Goal: Task Accomplishment & Management: Use online tool/utility

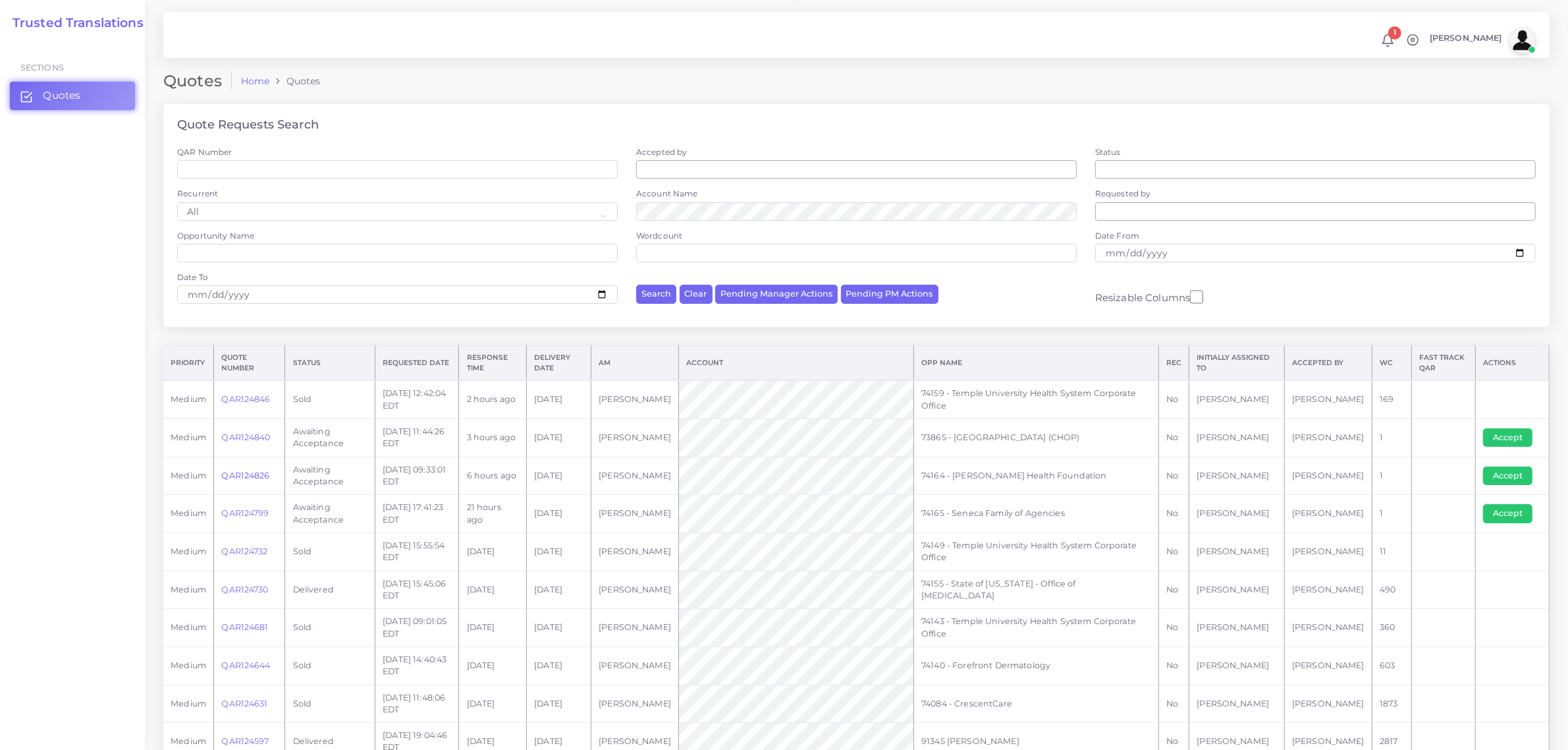
click at [245, 471] on link "QAR124826" at bounding box center [245, 475] width 48 height 10
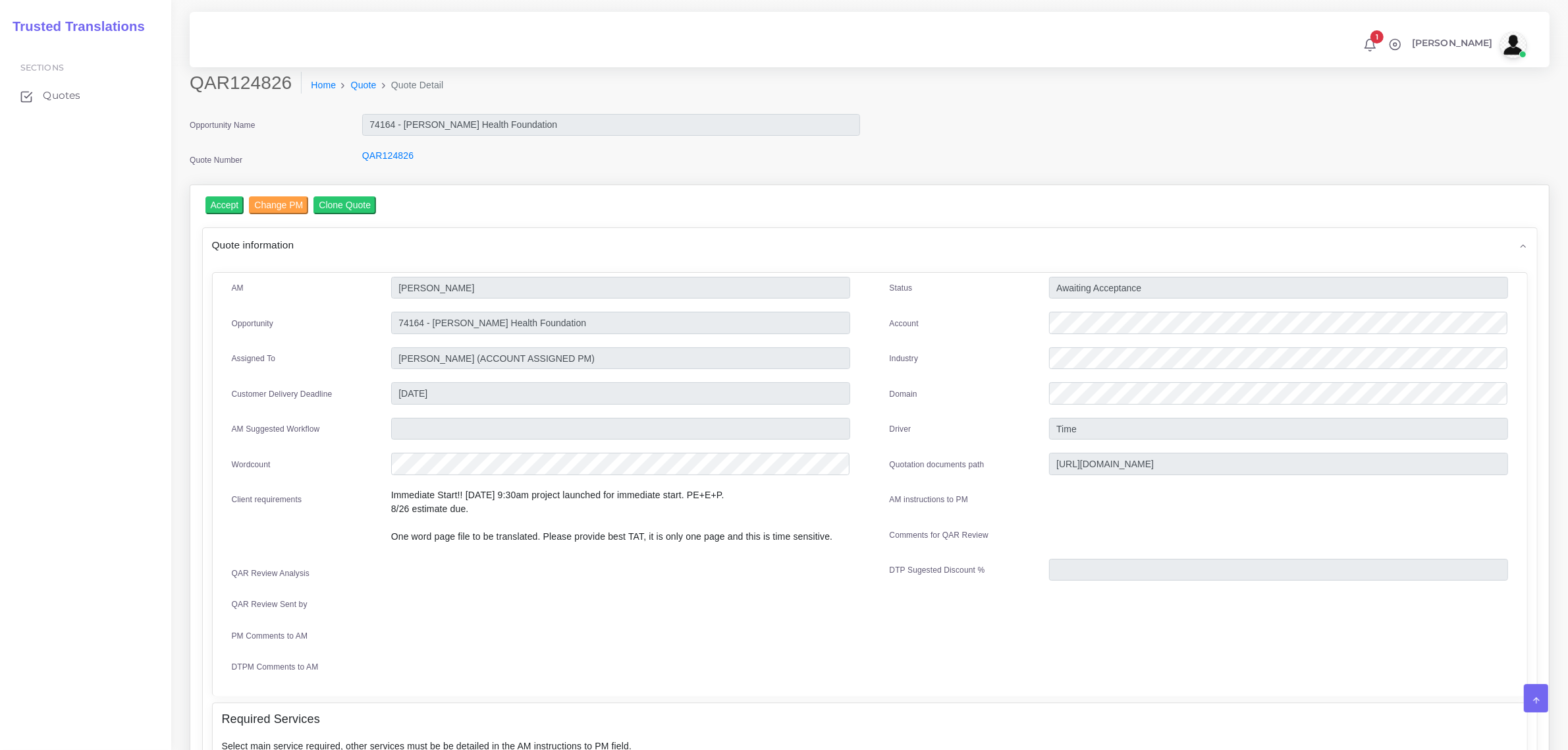
drag, startPoint x: 188, startPoint y: 80, endPoint x: 181, endPoint y: 81, distance: 7.1
click at [181, 81] on div "QAR124826 Home Quote Quote Detail" at bounding box center [697, 90] width 1034 height 37
click at [194, 89] on h2 "QAR124826" at bounding box center [245, 83] width 112 height 23
drag, startPoint x: 190, startPoint y: 84, endPoint x: 288, endPoint y: 94, distance: 98.5
click at [288, 94] on div "QAR124826 Home Quote Quote Detail" at bounding box center [697, 90] width 1034 height 37
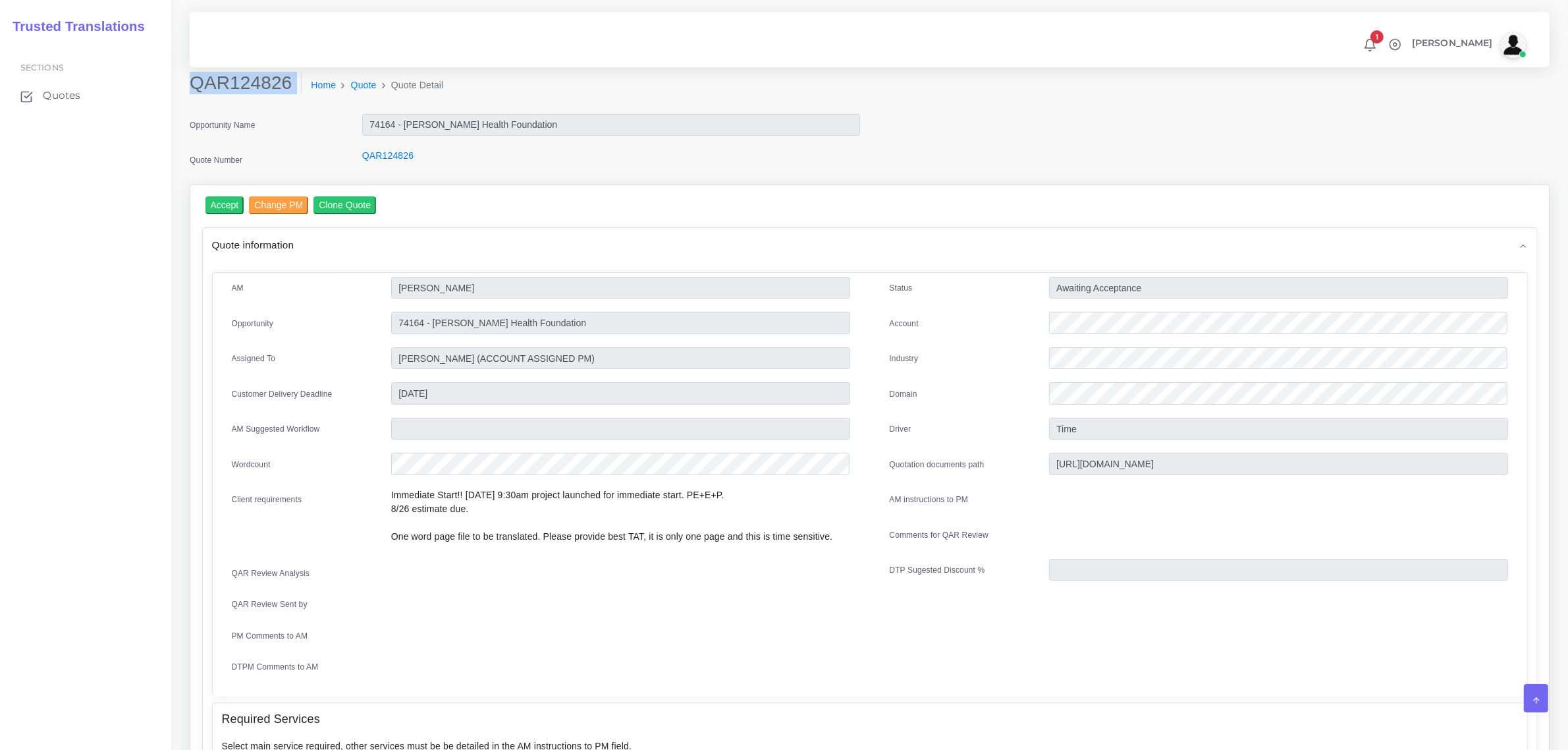
copy div "QAR124826"
click at [215, 206] on input "Accept" at bounding box center [224, 205] width 38 height 17
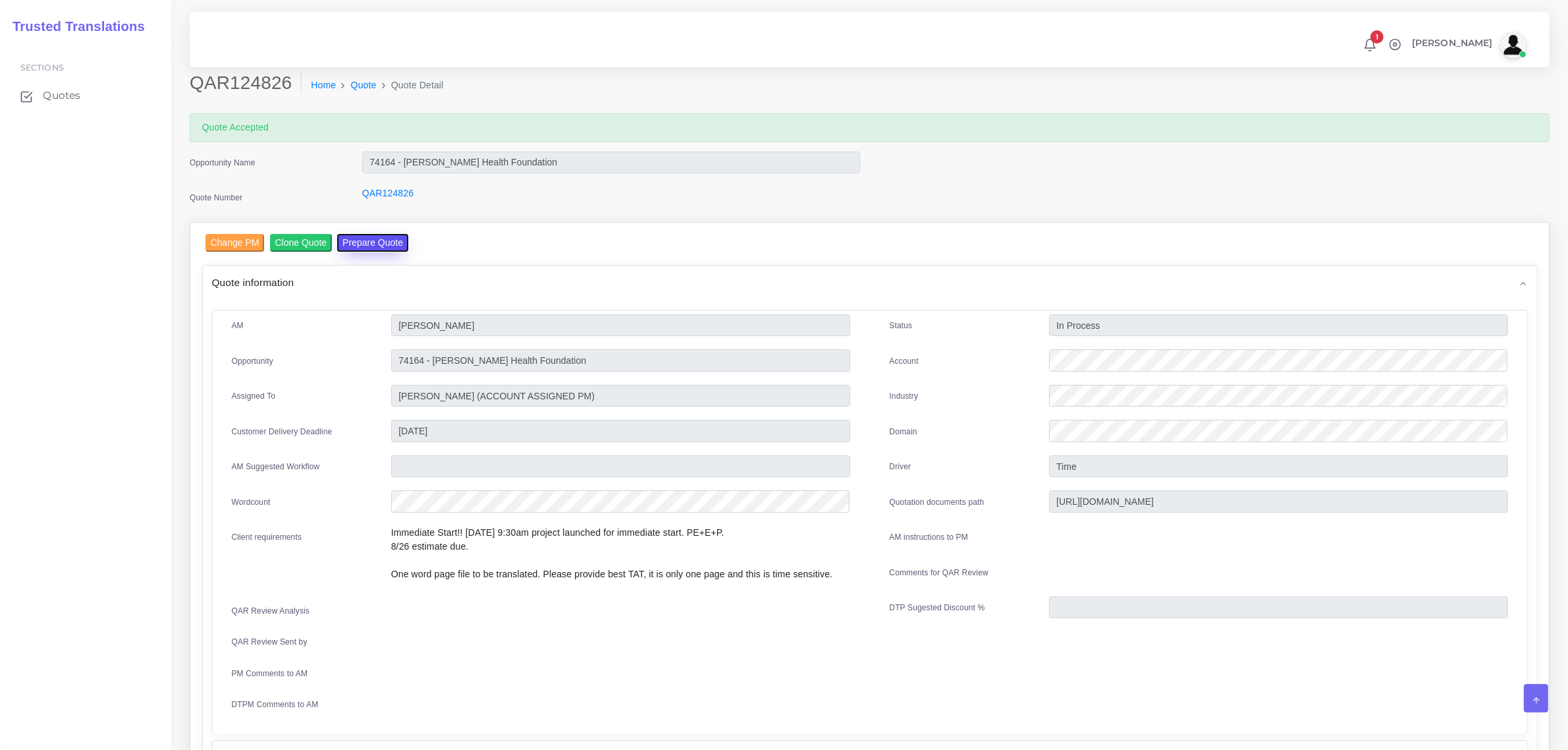
click at [364, 237] on button "Prepare Quote" at bounding box center [373, 243] width 71 height 17
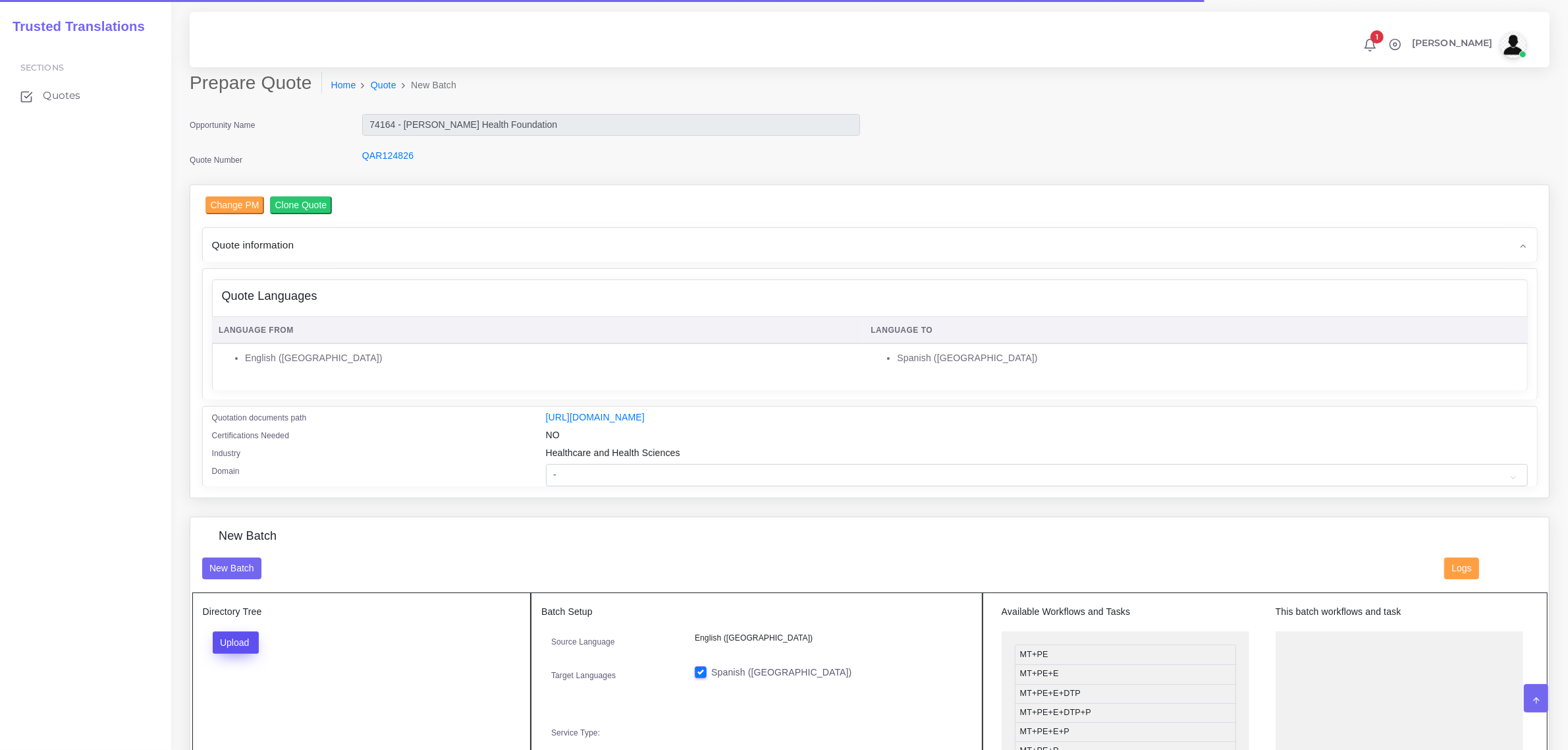
click at [238, 639] on button "Upload" at bounding box center [236, 642] width 46 height 23
click at [247, 690] on label "Files" at bounding box center [259, 692] width 91 height 17
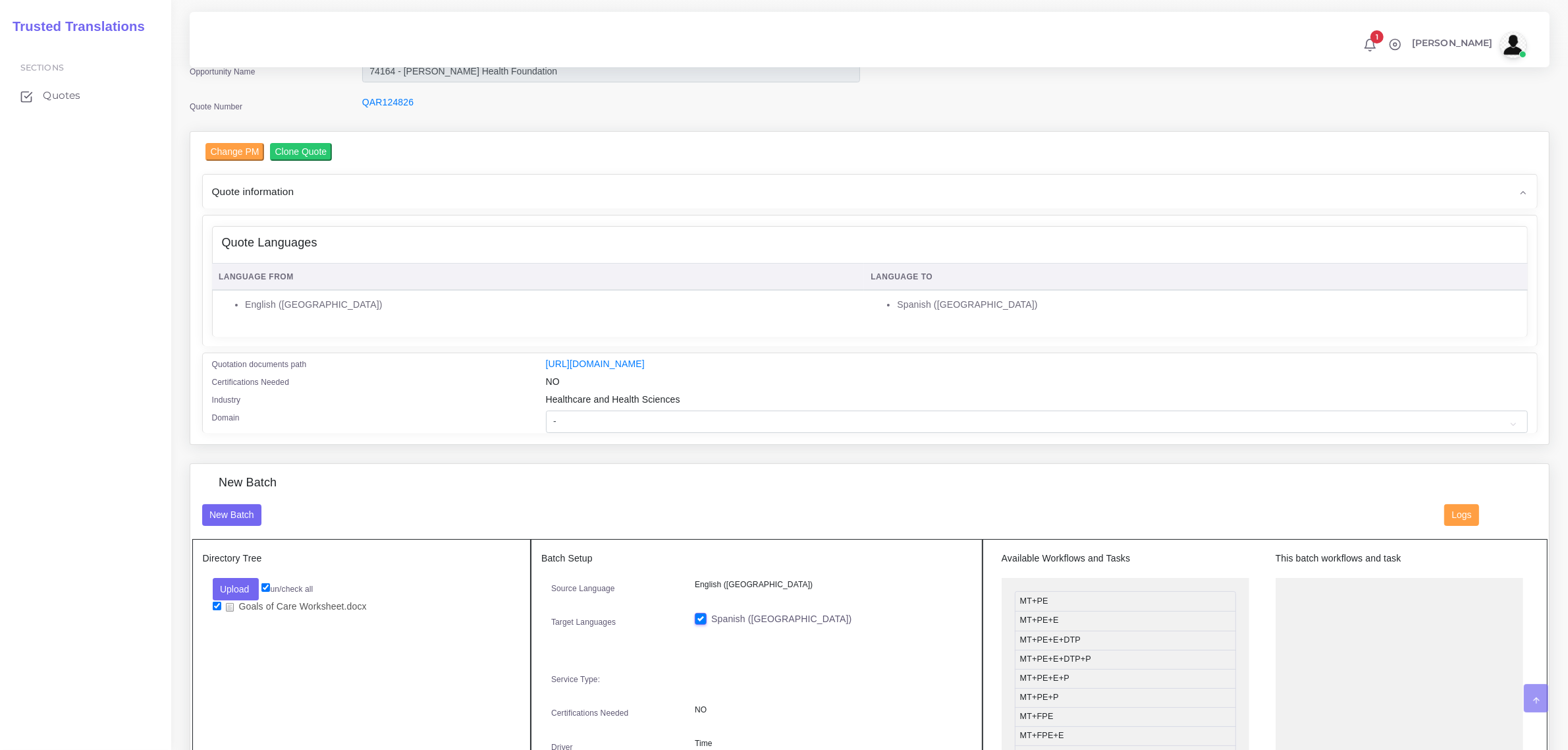
scroll to position [82, 0]
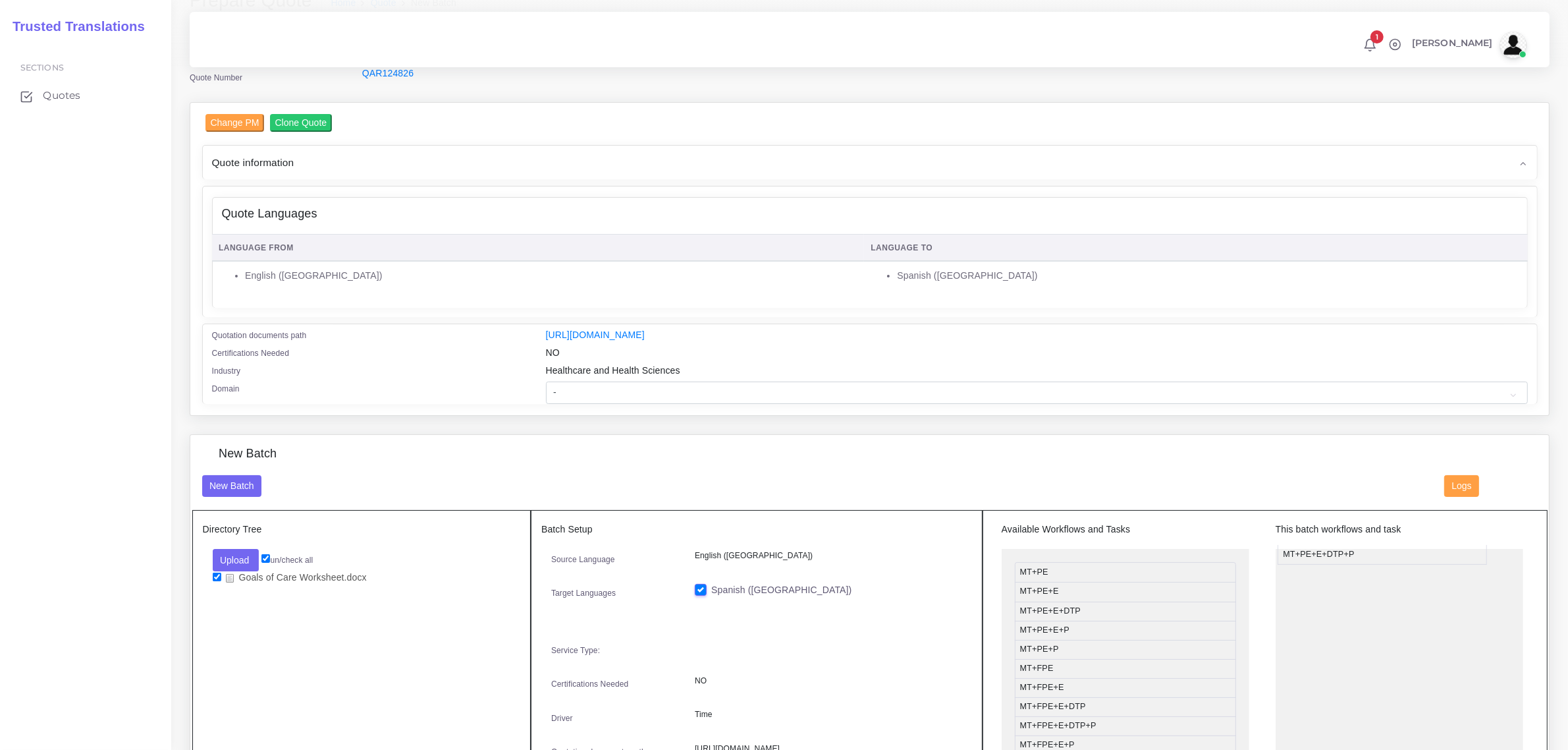
drag, startPoint x: 1097, startPoint y: 624, endPoint x: 1360, endPoint y: 548, distance: 273.8
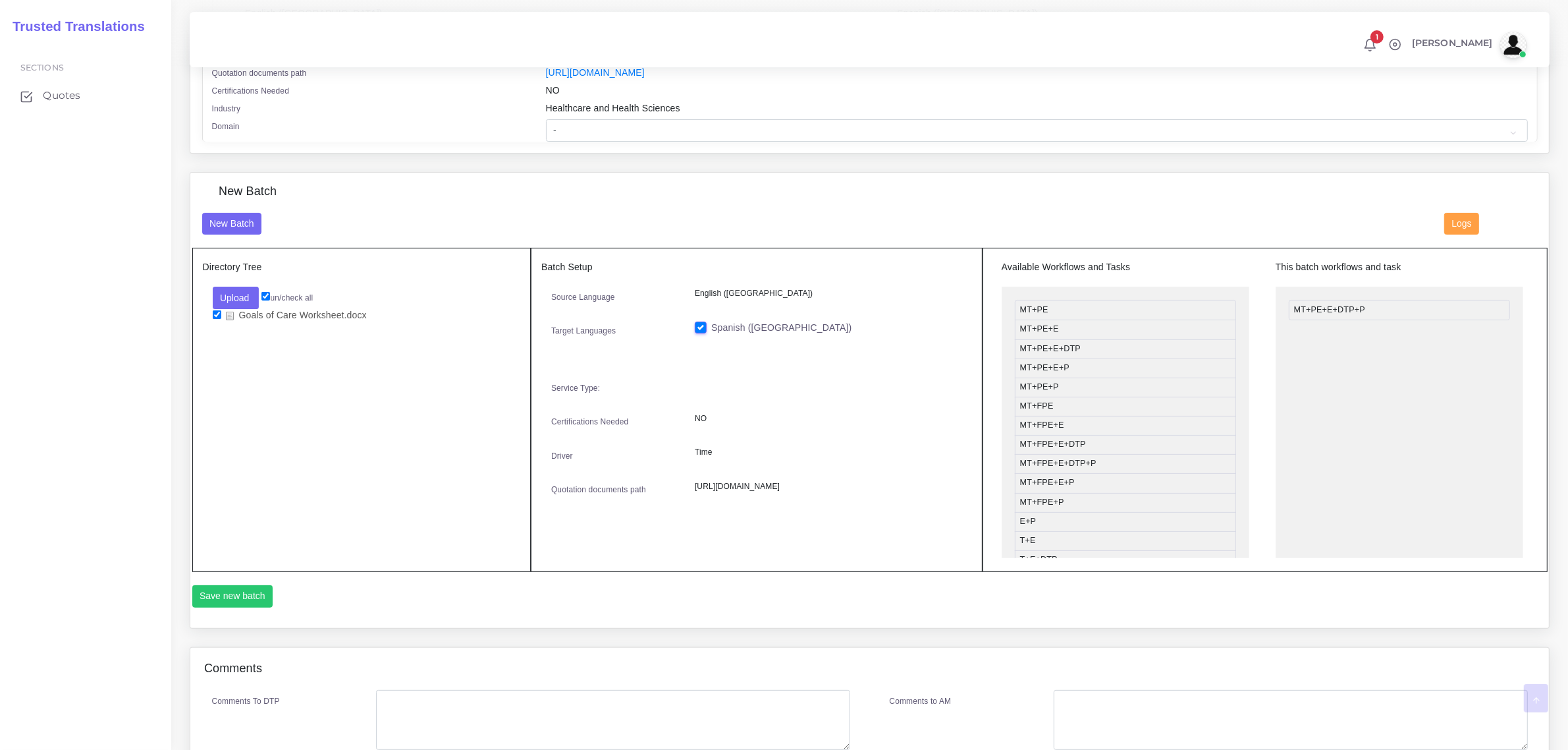
scroll to position [412, 0]
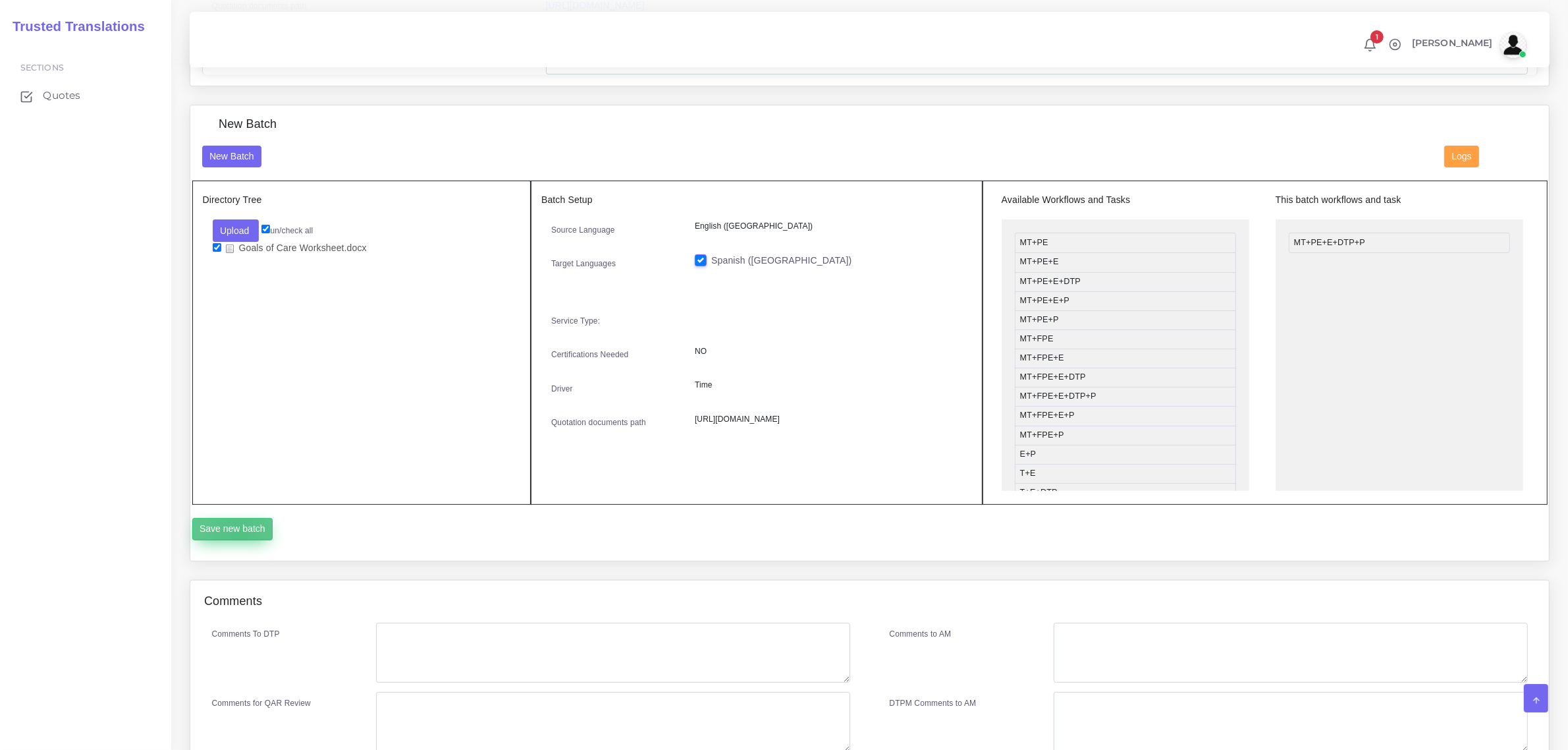
click at [237, 531] on button "Save new batch" at bounding box center [233, 529] width 81 height 23
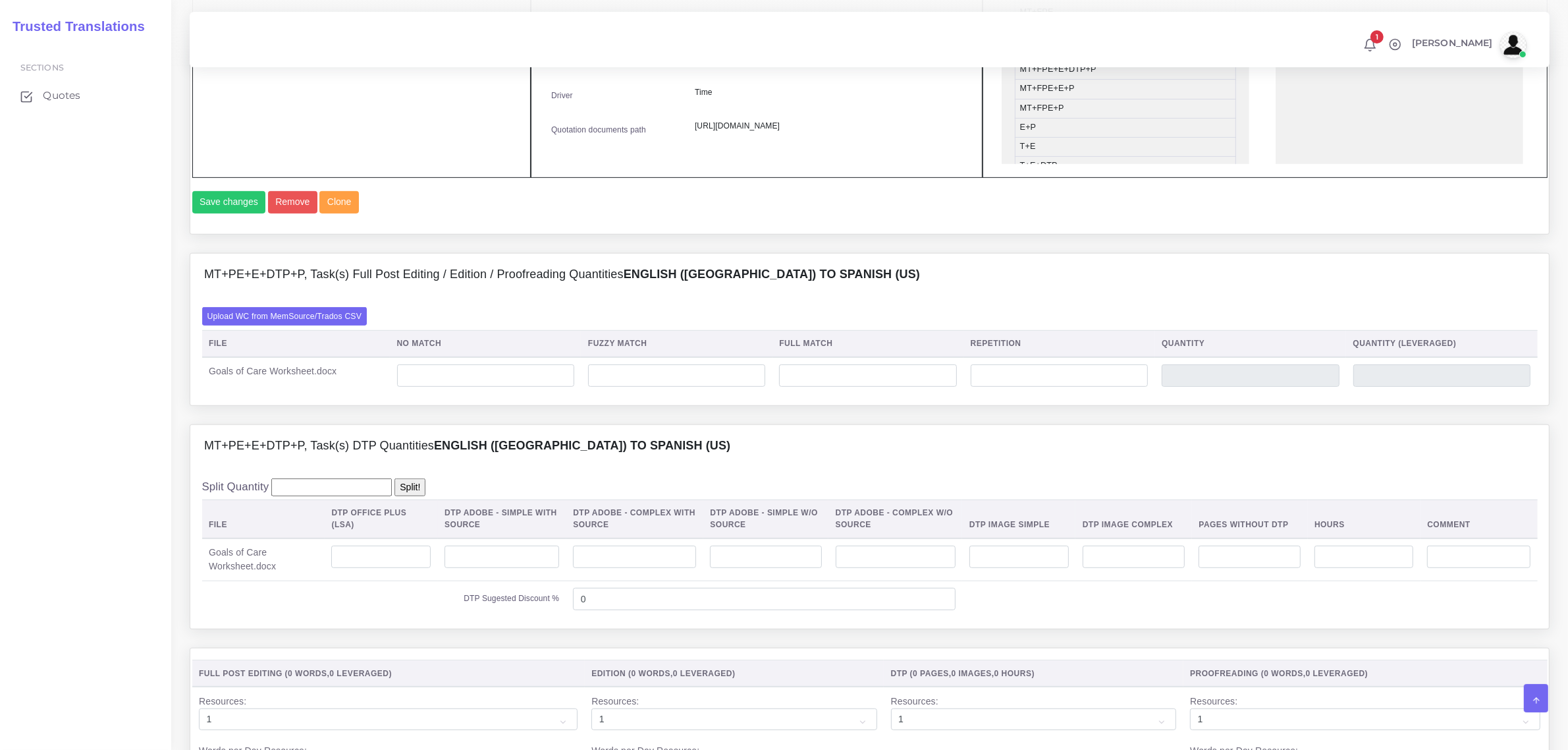
scroll to position [741, 0]
click at [321, 322] on label "Upload WC from MemSource/Trados CSV" at bounding box center [285, 313] width 166 height 17
click at [0, 0] on input "Upload WC from MemSource/Trados CSV" at bounding box center [0, 0] width 0 height 0
click at [379, 565] on input "number" at bounding box center [381, 554] width 99 height 23
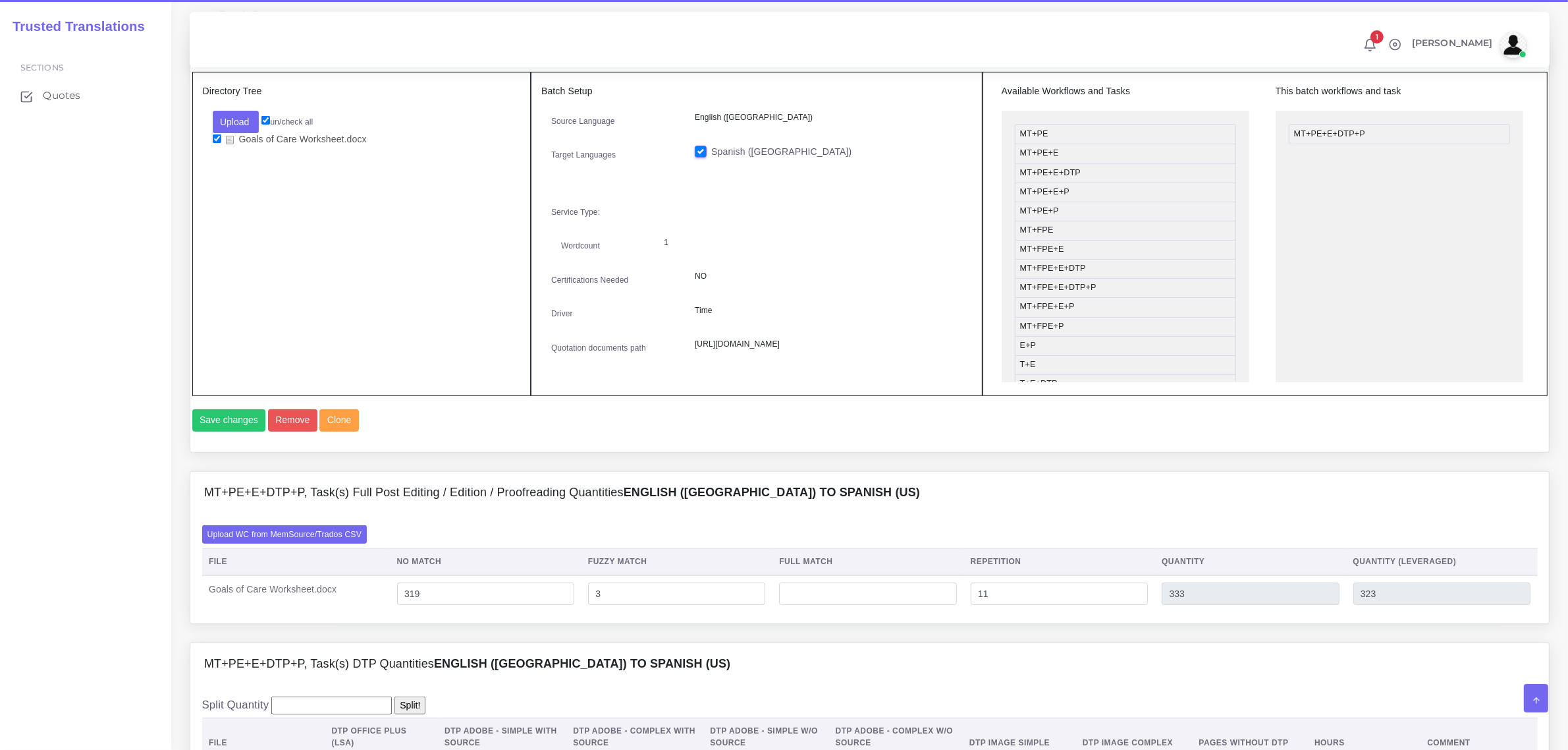
scroll to position [741, 0]
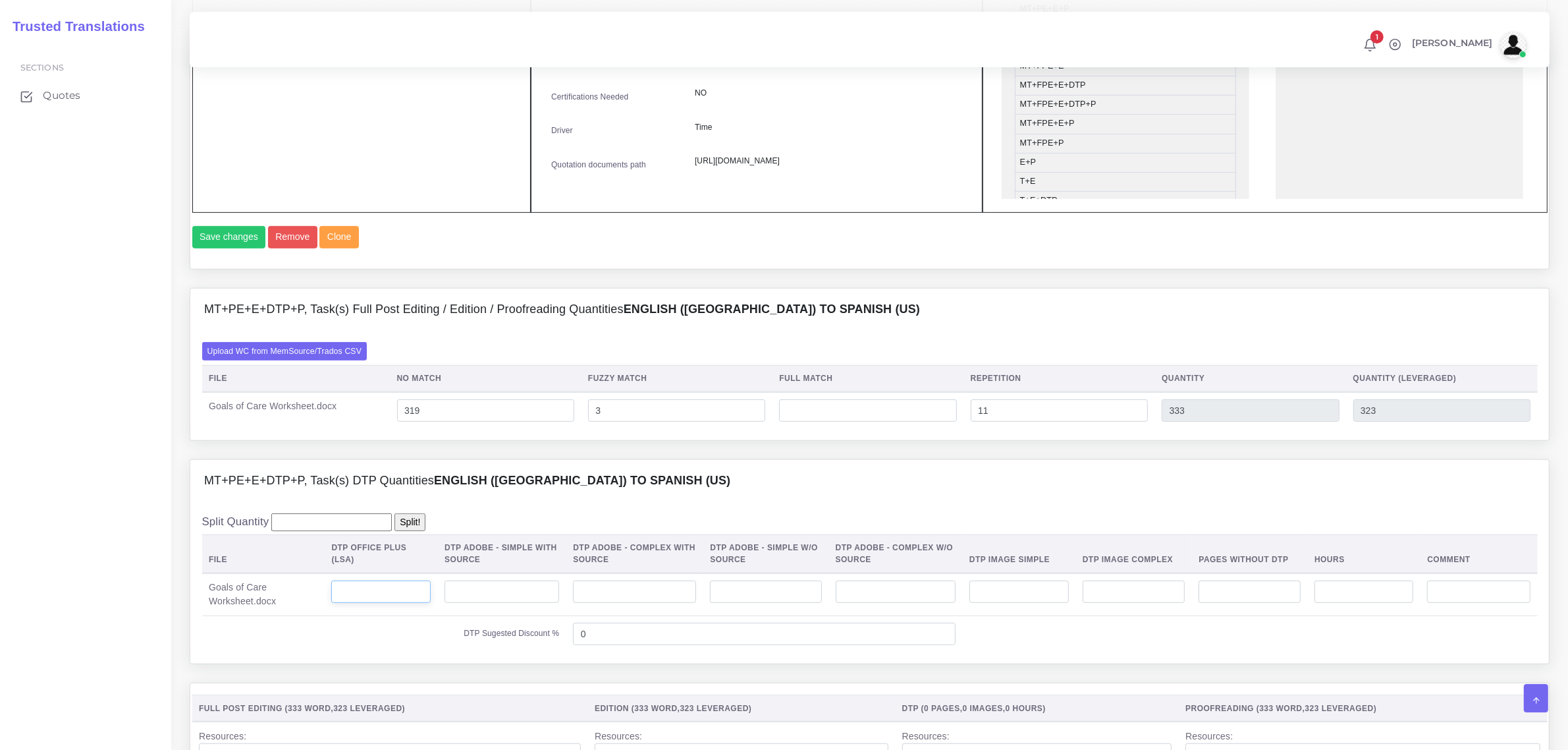
click at [410, 603] on input "number" at bounding box center [381, 592] width 99 height 23
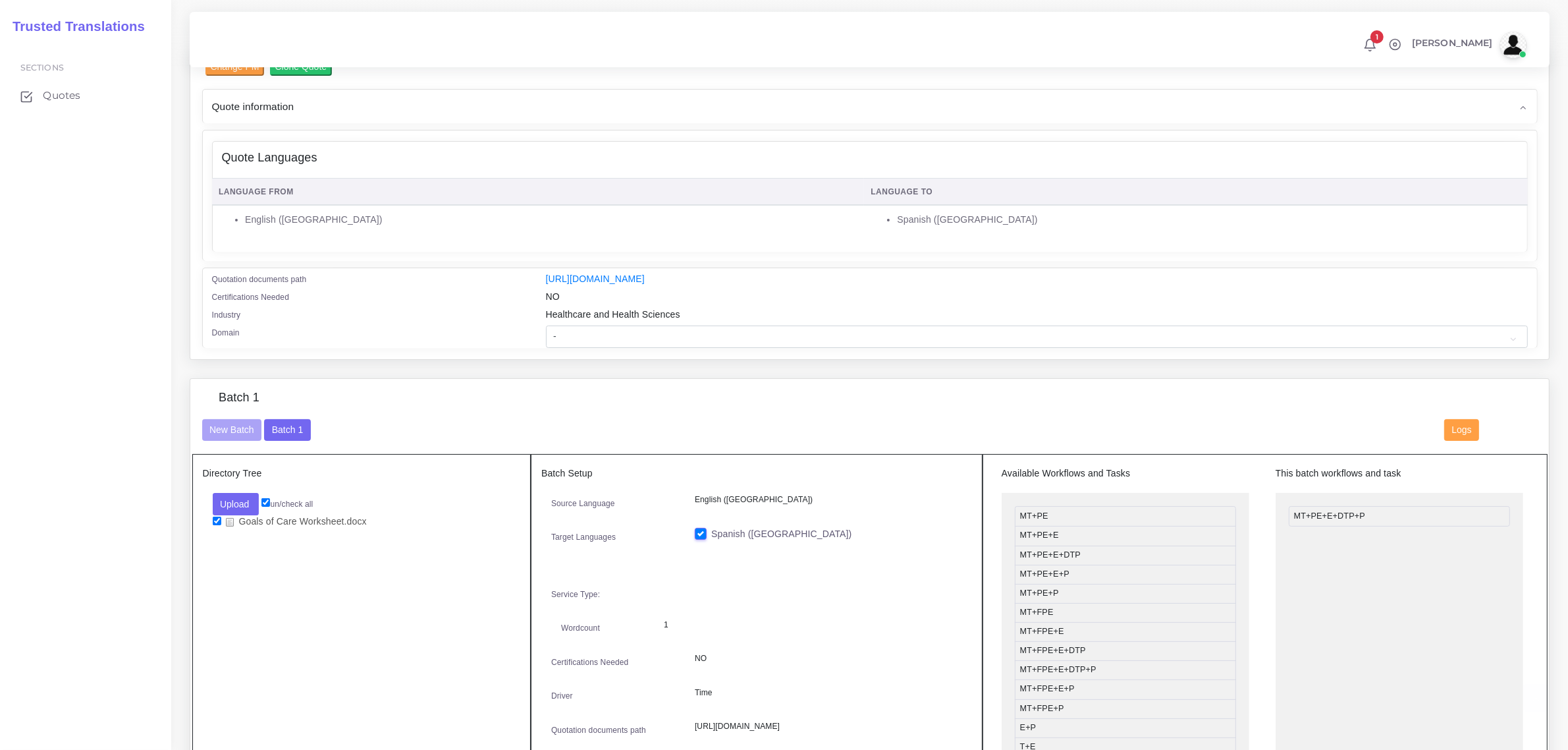
scroll to position [82, 0]
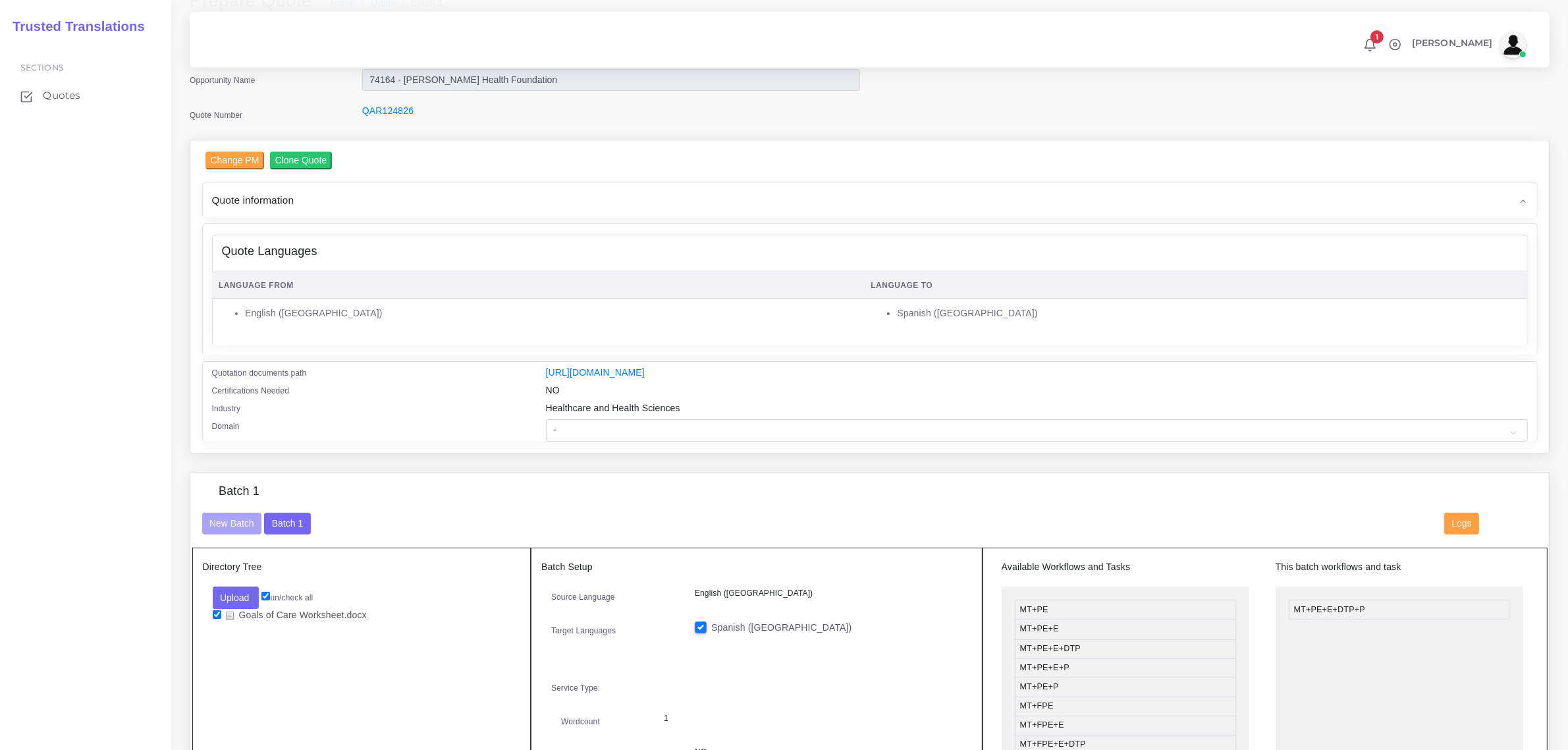
type input "1"
click at [574, 435] on select "- Advertising and Media Agriculture, Forestry and Fishing Architecture, Buildin…" at bounding box center [1037, 430] width 982 height 23
select select "Healthcare and Health Sciences"
click at [546, 419] on select "- Advertising and Media Agriculture, Forestry and Fishing Architecture, Buildin…" at bounding box center [1037, 430] width 982 height 23
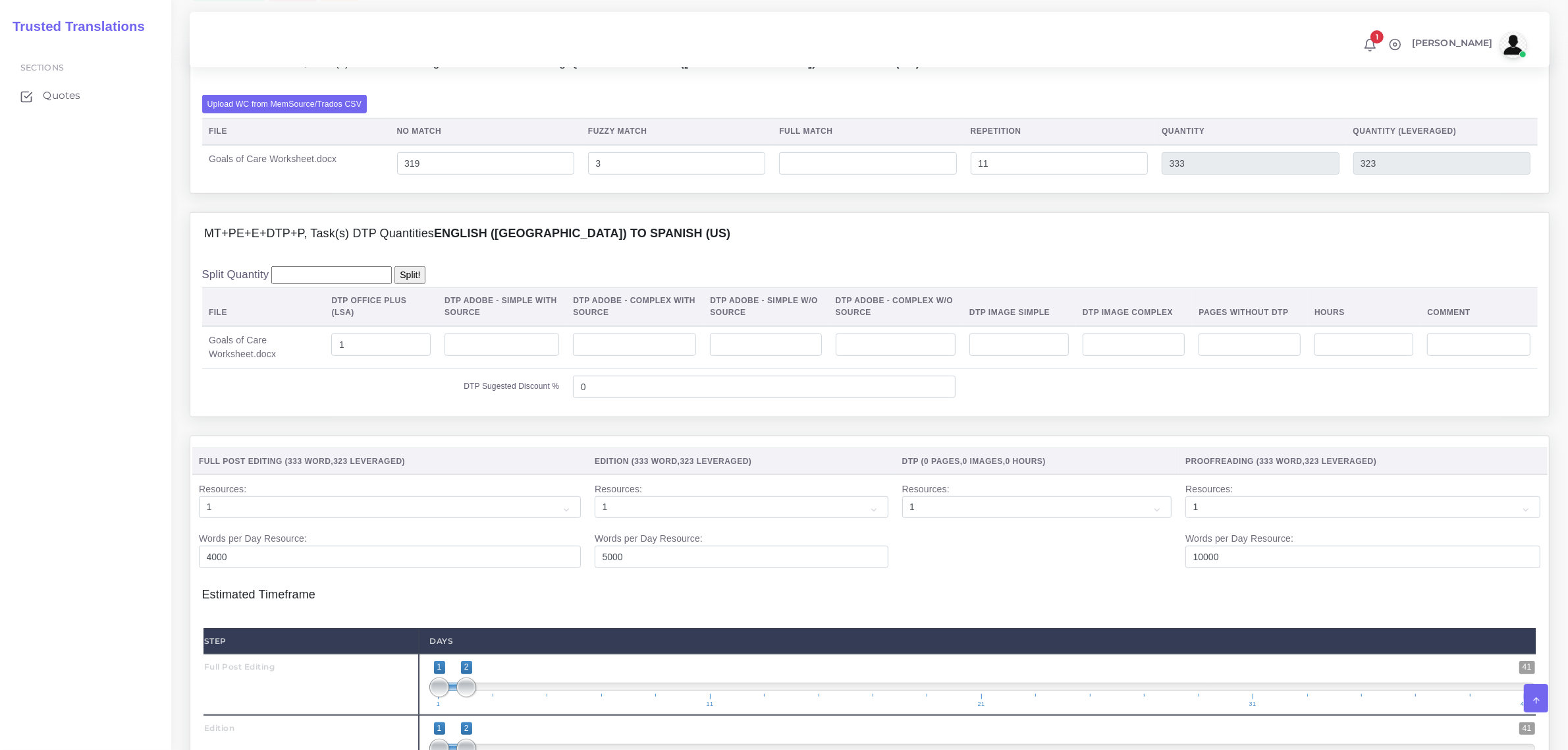
scroll to position [1070, 0]
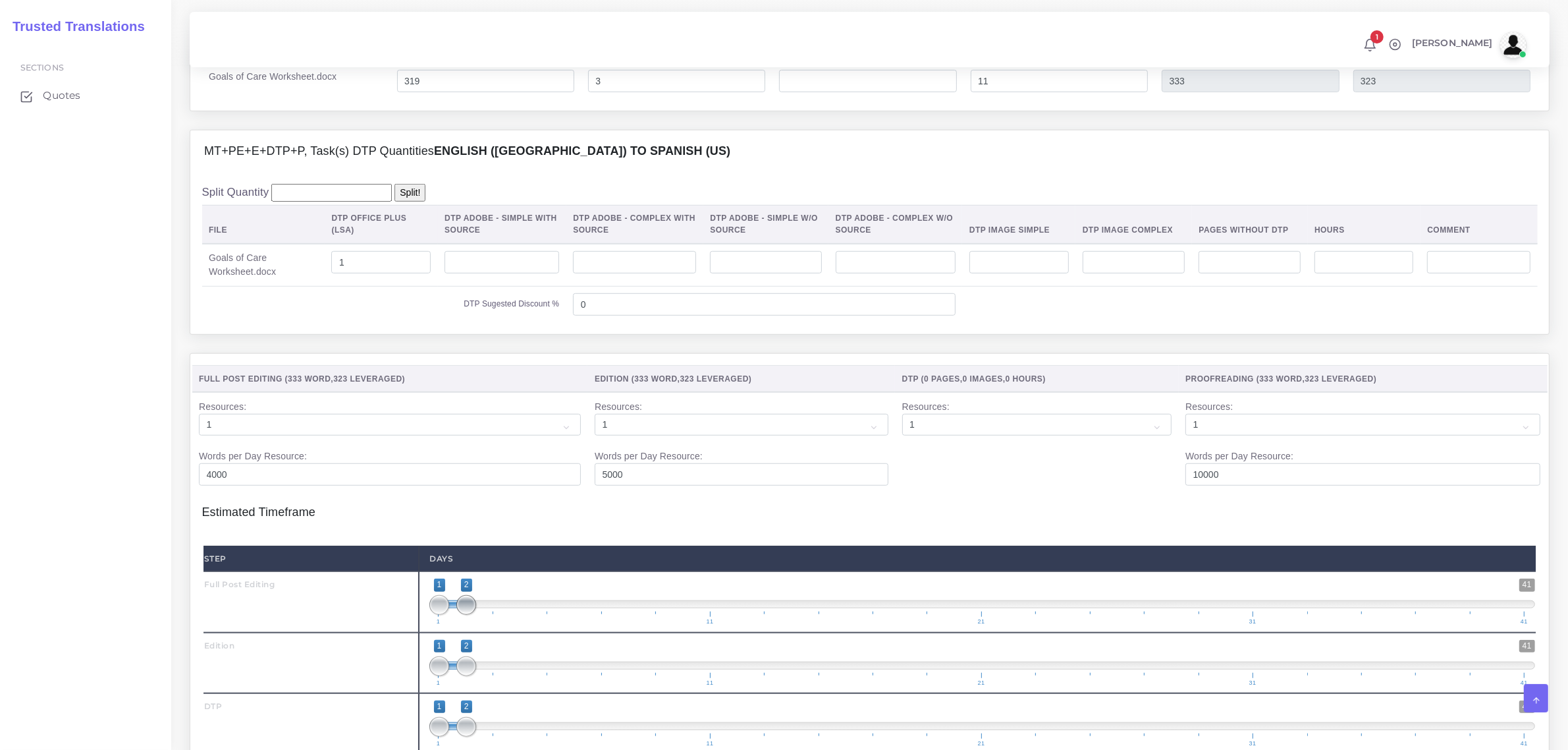
type input "1;1"
drag, startPoint x: 465, startPoint y: 634, endPoint x: 445, endPoint y: 660, distance: 32.8
click at [441, 624] on span "1 41 1 2 1 — 2 1 11 21 31 41" at bounding box center [982, 601] width 1105 height 46
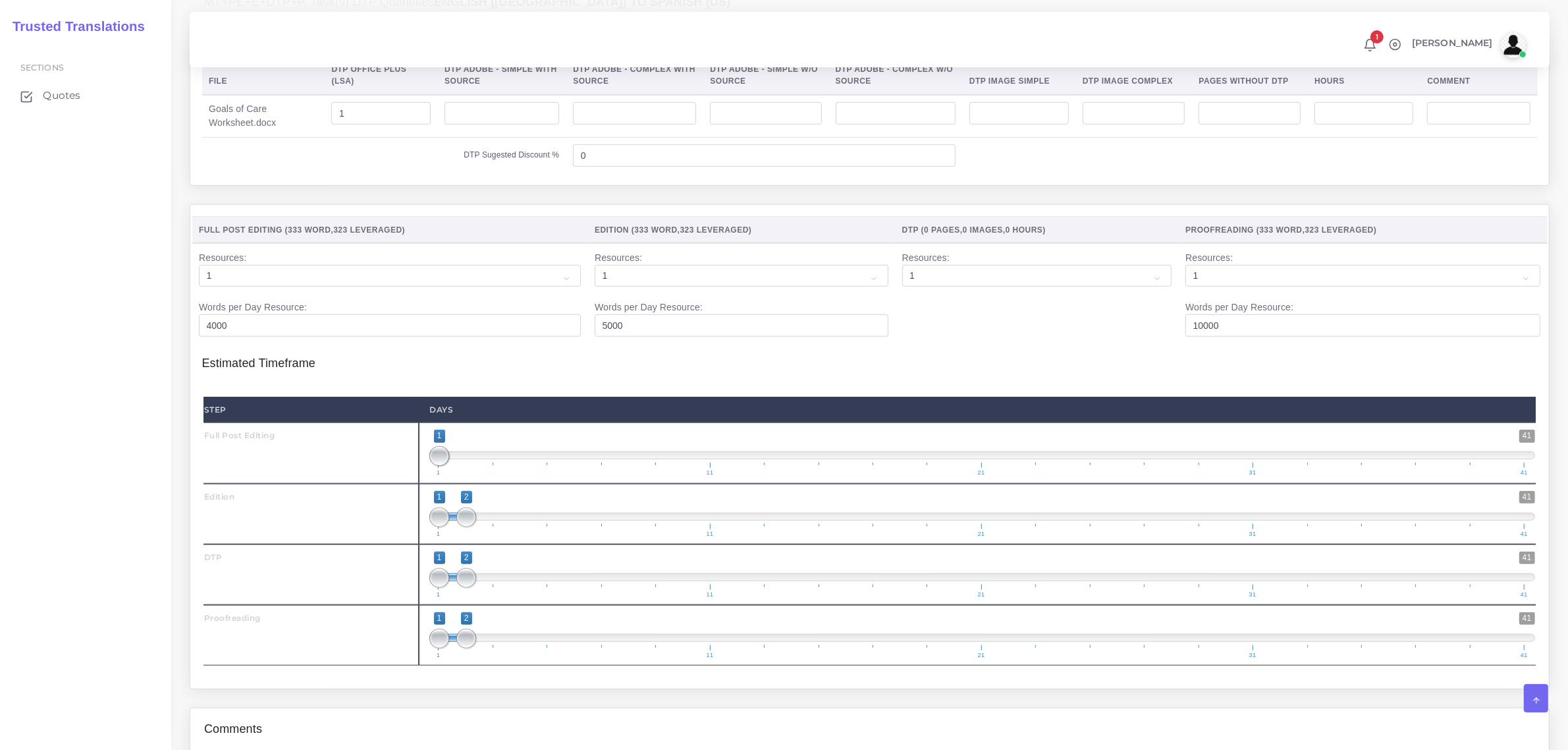
scroll to position [1235, 0]
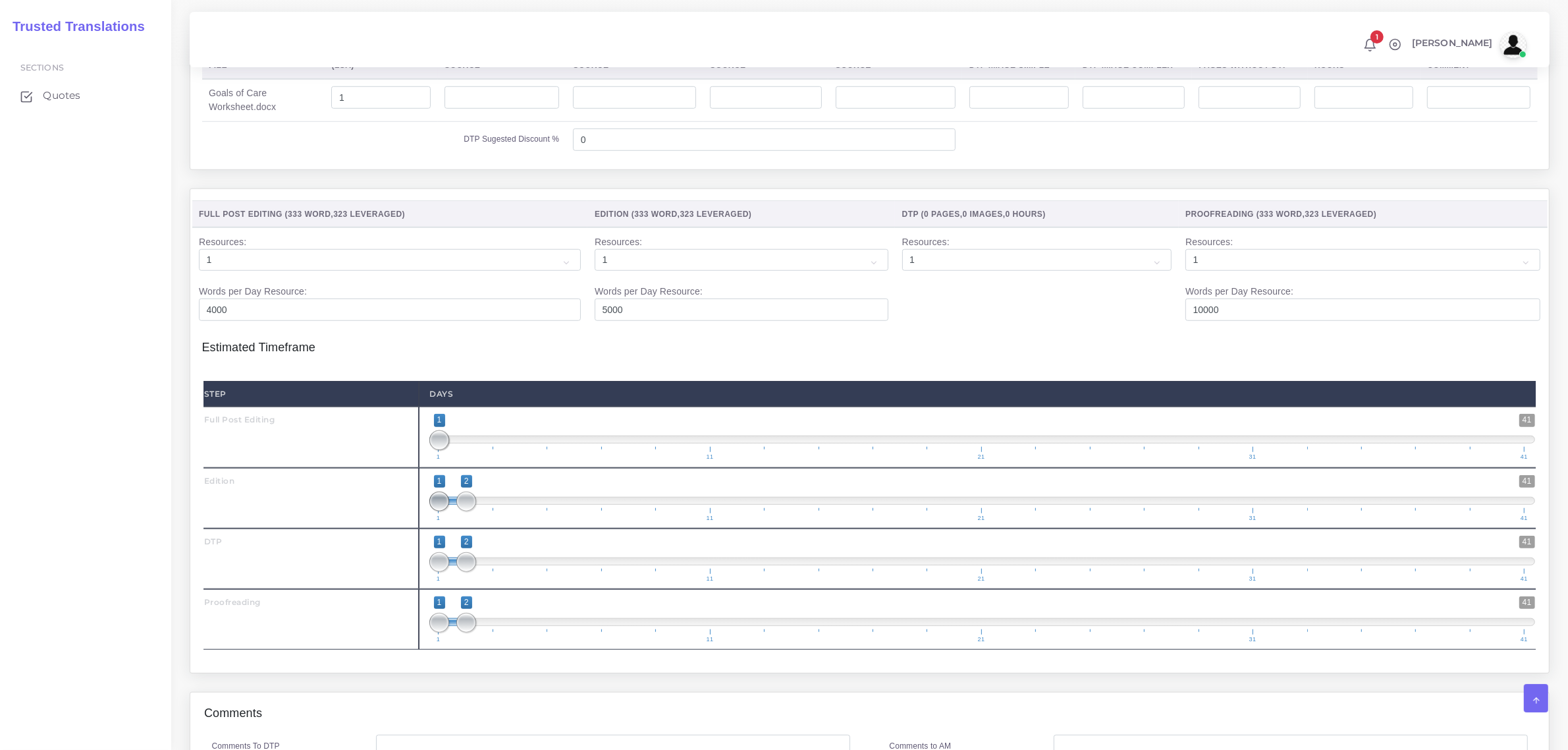
type input "2;2"
drag, startPoint x: 434, startPoint y: 523, endPoint x: 490, endPoint y: 542, distance: 59.1
click at [481, 521] on span "1 41 1 2 1 — 2 1 11 21 31 41" at bounding box center [982, 498] width 1105 height 46
type input "2;2"
drag, startPoint x: 440, startPoint y: 583, endPoint x: 463, endPoint y: 626, distance: 48.8
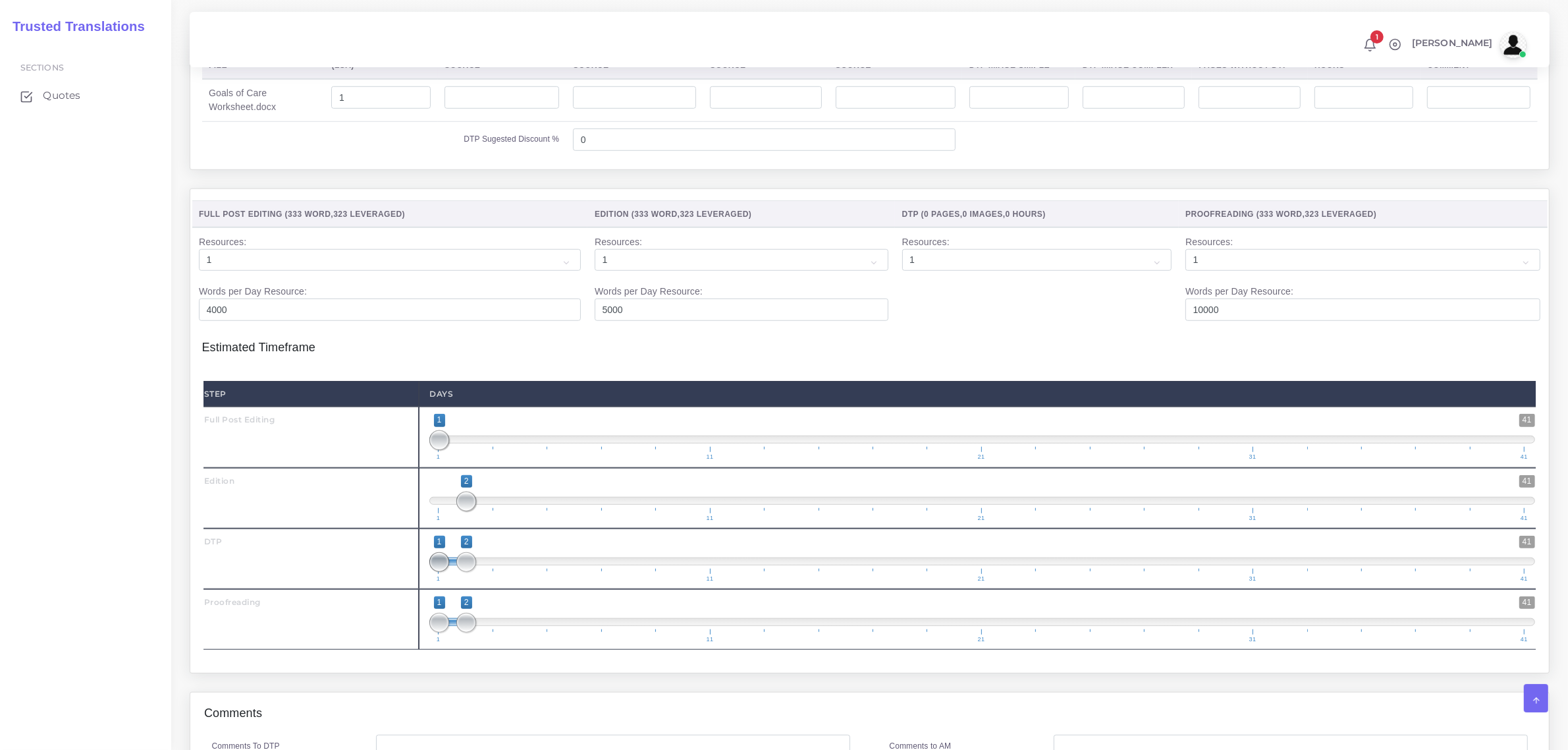
click at [465, 620] on div "Step Days Full Post Editing 1 41 1 1 1 — 1 1 11 21 31 41 1;1" at bounding box center [869, 515] width 1332 height 269
drag, startPoint x: 469, startPoint y: 645, endPoint x: 482, endPoint y: 653, distance: 15.3
click at [483, 642] on span "1 41 1 2 1 — 2 1 11 21 31 41" at bounding box center [982, 619] width 1105 height 46
type input "3;3"
drag, startPoint x: 434, startPoint y: 646, endPoint x: 501, endPoint y: 656, distance: 67.7
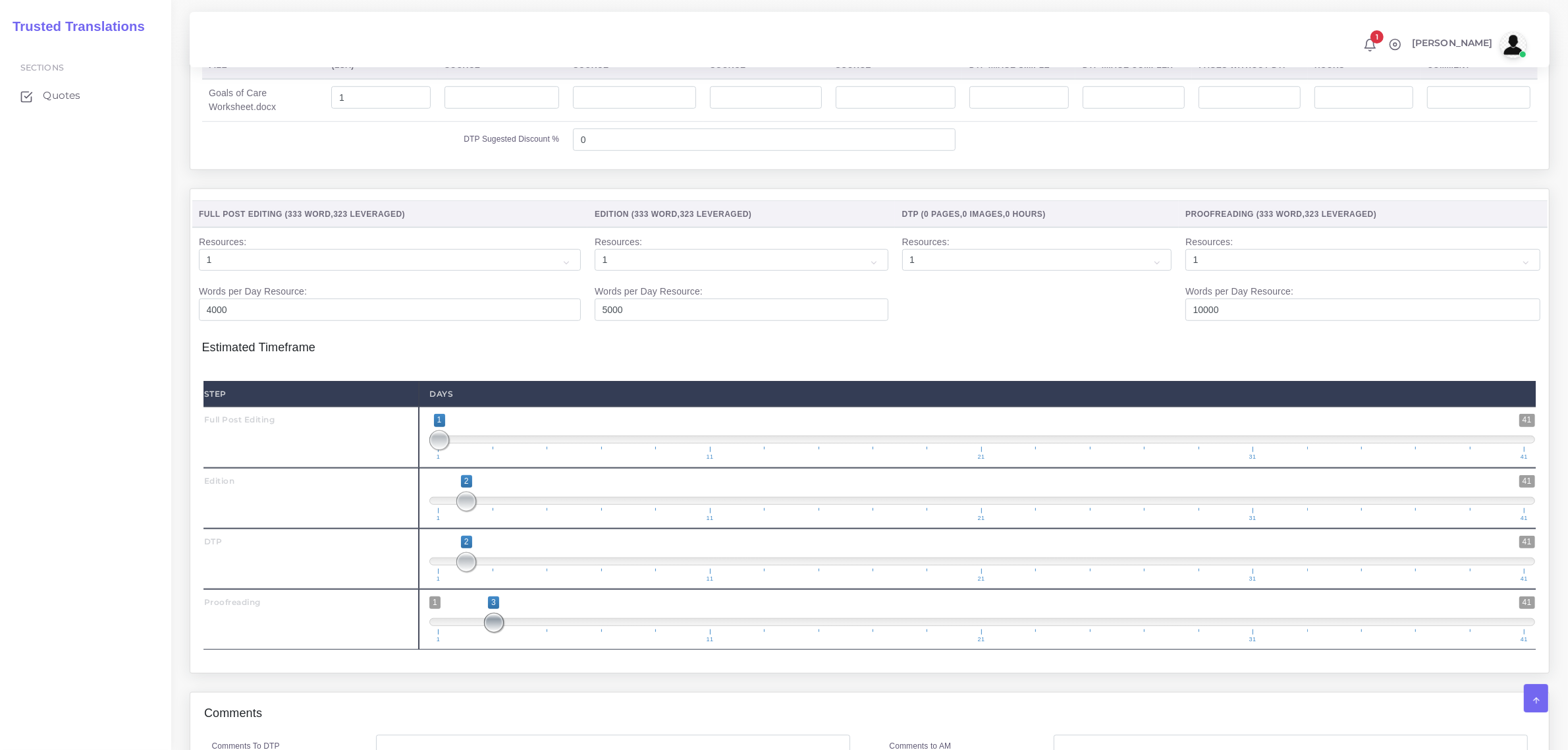
click at [497, 632] on span at bounding box center [493, 622] width 20 height 20
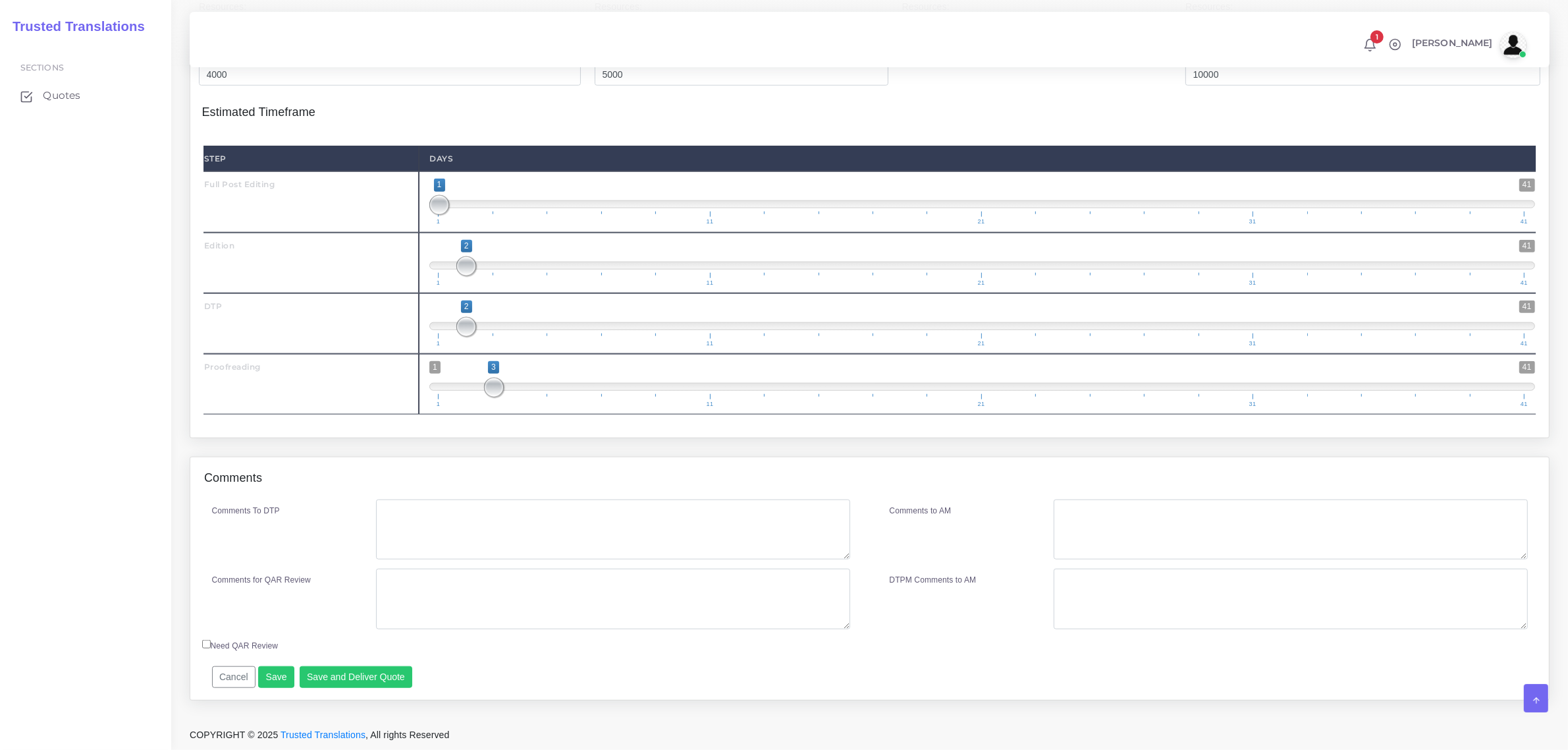
scroll to position [1483, 0]
click at [448, 544] on textarea "Comments To DTP" at bounding box center [613, 529] width 474 height 60
type textarea "no specific instructions"
click at [372, 688] on button "Save and Deliver Quote" at bounding box center [357, 677] width 113 height 23
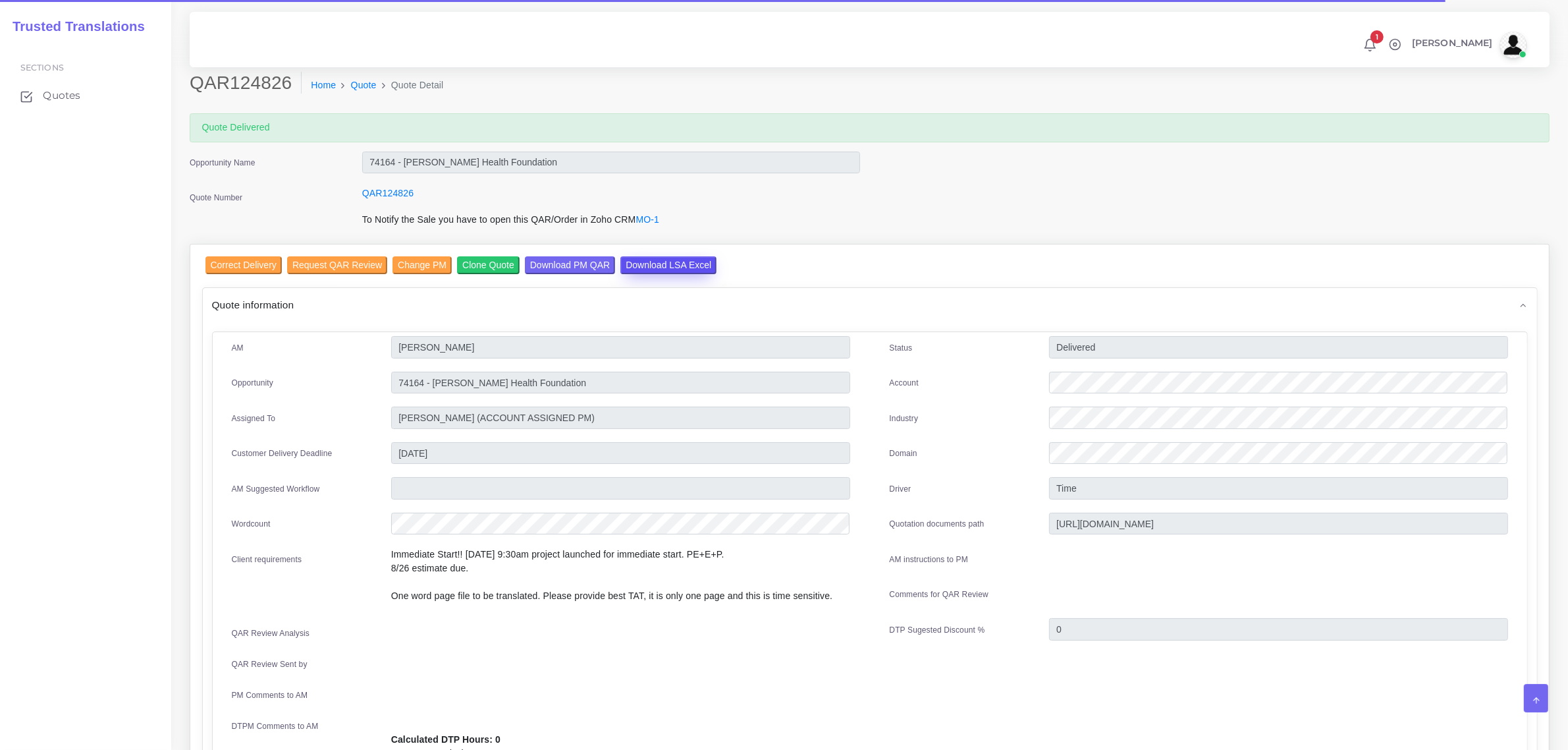
click at [649, 264] on input "Download LSA Excel" at bounding box center [668, 265] width 96 height 17
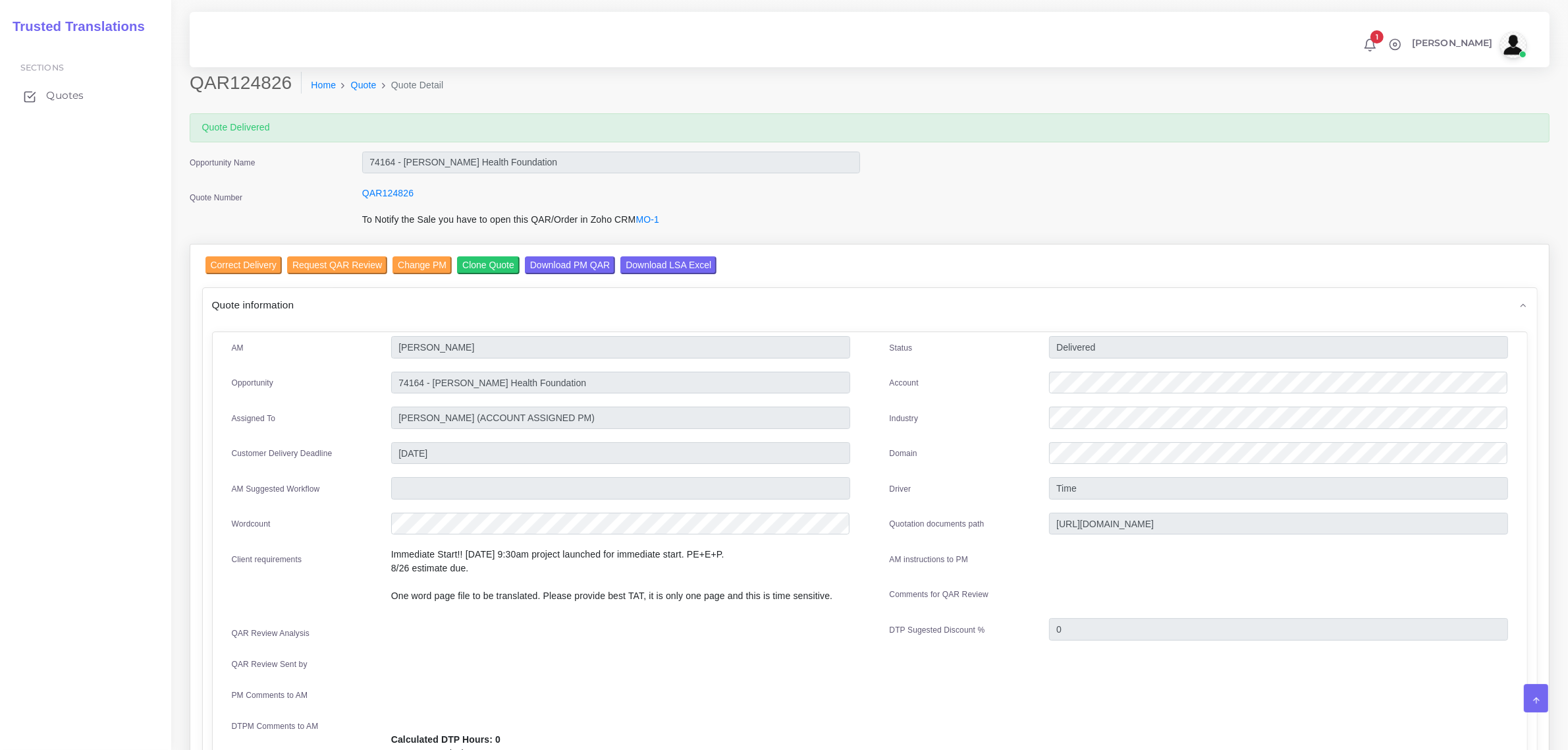
click at [60, 94] on span "Quotes" at bounding box center [65, 95] width 38 height 15
